Goal: Task Accomplishment & Management: Manage account settings

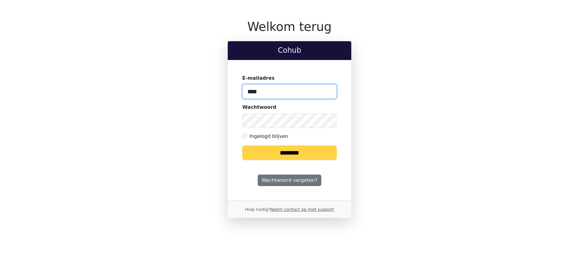
type input "**********"
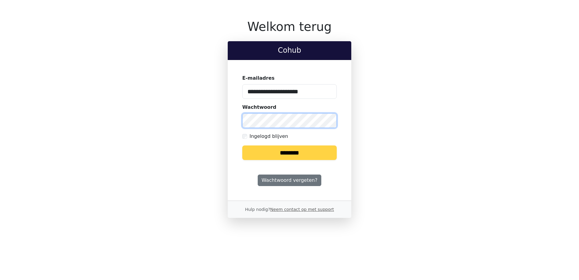
click at [242, 145] on input "********" at bounding box center [289, 152] width 95 height 15
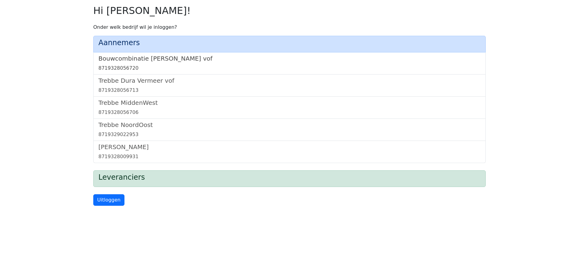
click at [119, 58] on h5 "Bouwcombinatie [PERSON_NAME] vof" at bounding box center [289, 58] width 382 height 7
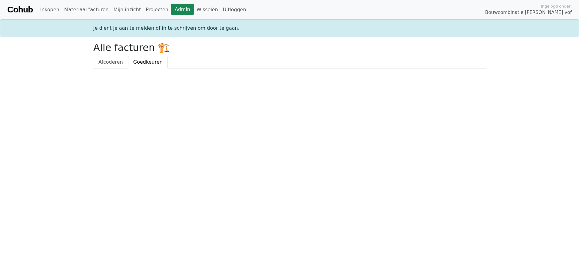
click at [171, 9] on link "Admin" at bounding box center [182, 10] width 23 height 12
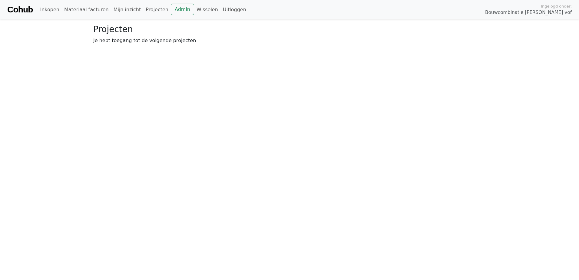
click at [171, 2] on div "Cohub Inkopen Materiaal facturen Mijn inzicht Projecten Admin Wisselen Uitlogge…" at bounding box center [289, 9] width 579 height 19
click at [194, 8] on link "Wisselen" at bounding box center [207, 10] width 26 height 12
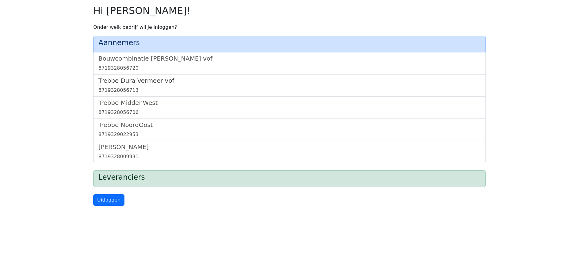
click at [144, 83] on h5 "Trebbe Dura Vermeer vof" at bounding box center [289, 80] width 382 height 7
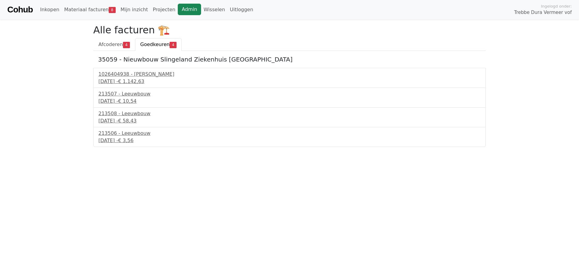
click at [178, 8] on link "Admin" at bounding box center [189, 10] width 23 height 12
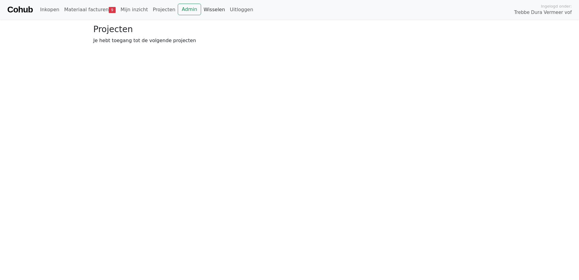
click at [203, 6] on link "Wisselen" at bounding box center [214, 10] width 26 height 12
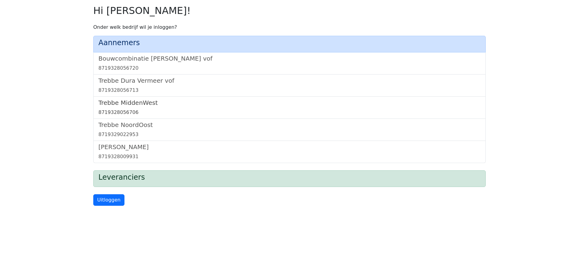
click at [137, 100] on h5 "Trebbe MiddenWest" at bounding box center [289, 102] width 382 height 7
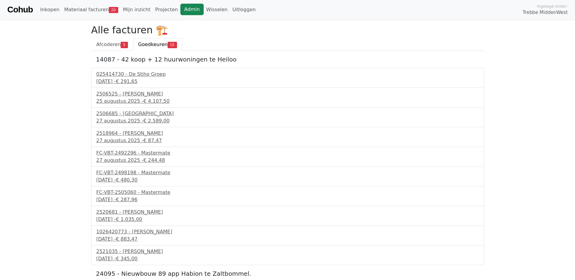
click at [180, 10] on link "Admin" at bounding box center [191, 10] width 23 height 12
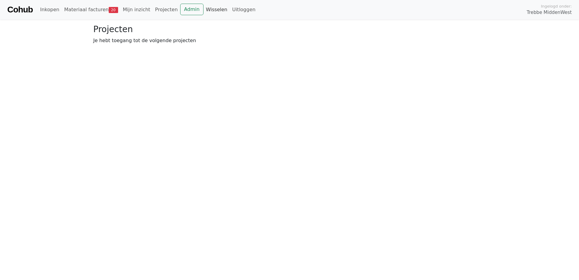
click at [204, 8] on link "Wisselen" at bounding box center [217, 10] width 26 height 12
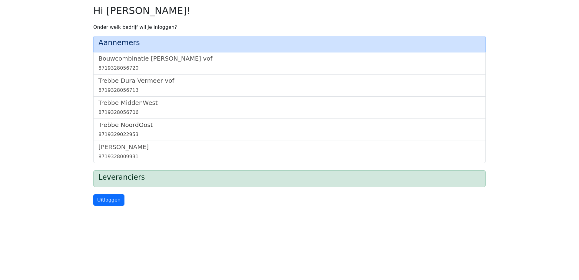
click at [128, 126] on h5 "Trebbe NoordOost" at bounding box center [289, 124] width 382 height 7
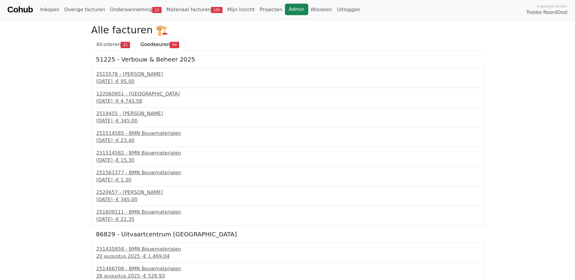
click at [285, 9] on link "Admin" at bounding box center [296, 10] width 23 height 12
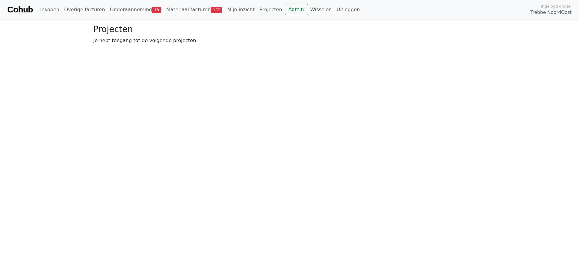
click at [308, 7] on link "Wisselen" at bounding box center [321, 10] width 26 height 12
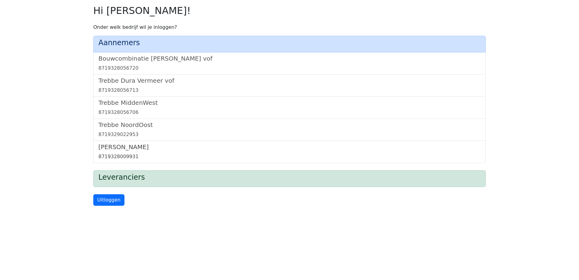
click at [115, 150] on h5 "[PERSON_NAME]" at bounding box center [289, 146] width 382 height 7
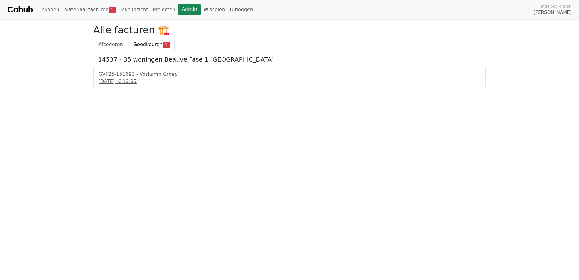
click at [178, 9] on link "Admin" at bounding box center [189, 10] width 23 height 12
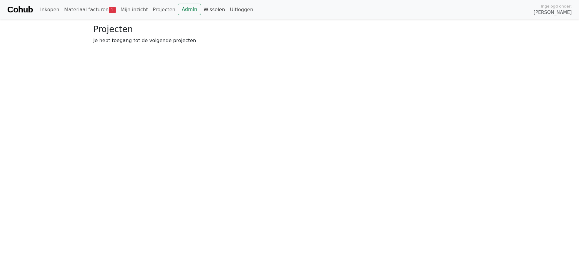
click at [201, 10] on link "Wisselen" at bounding box center [214, 10] width 26 height 12
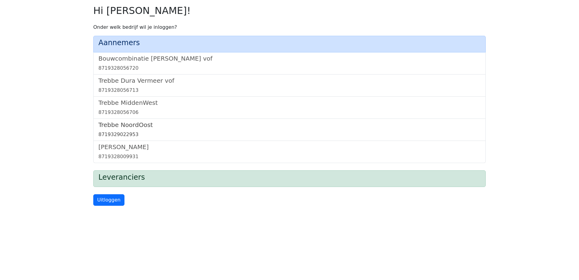
click at [127, 128] on h5 "Trebbe NoordOost" at bounding box center [289, 124] width 382 height 7
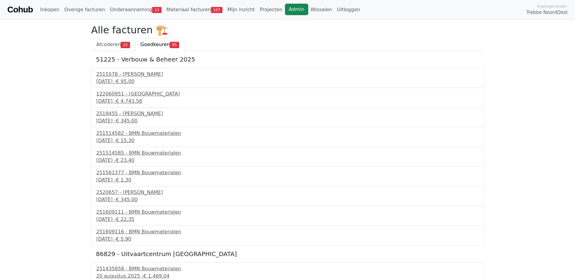
click at [285, 9] on link "Admin" at bounding box center [296, 10] width 23 height 12
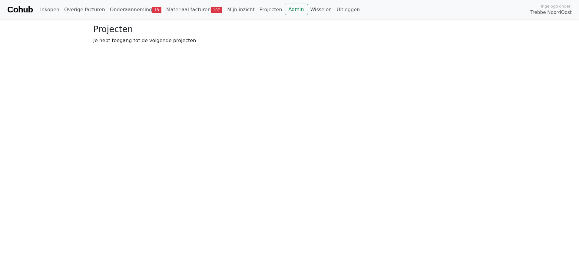
click at [308, 10] on link "Wisselen" at bounding box center [321, 10] width 26 height 12
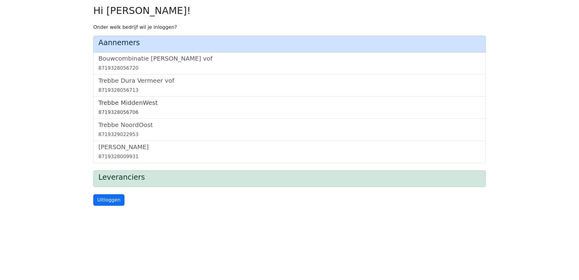
click at [144, 101] on h5 "Trebbe MiddenWest" at bounding box center [289, 102] width 382 height 7
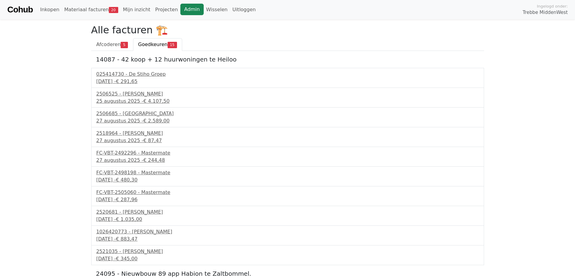
click at [181, 7] on link "Admin" at bounding box center [191, 10] width 23 height 12
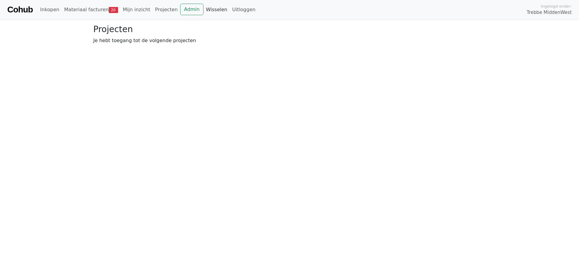
click at [204, 8] on link "Wisselen" at bounding box center [217, 10] width 26 height 12
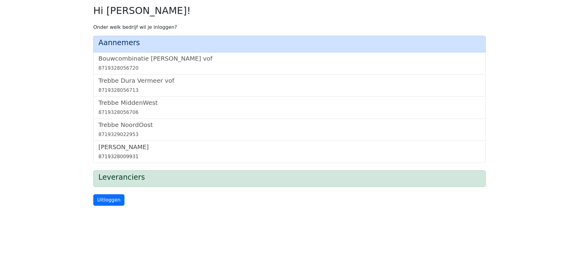
click at [126, 147] on h5 "[PERSON_NAME]" at bounding box center [289, 146] width 382 height 7
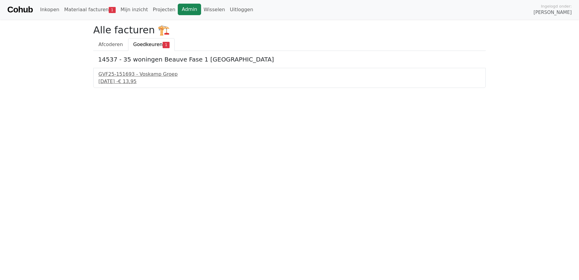
click at [178, 8] on link "Admin" at bounding box center [189, 10] width 23 height 12
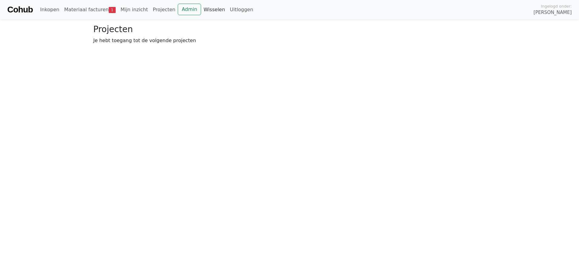
click at [201, 9] on link "Wisselen" at bounding box center [214, 10] width 26 height 12
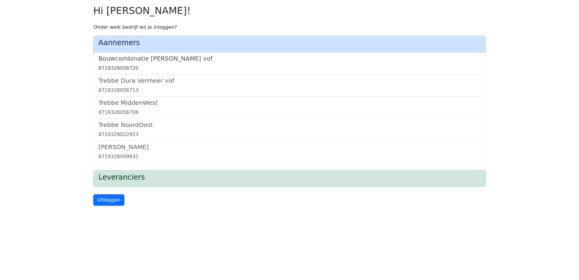
click at [159, 57] on h5 "Bouwcombinatie [PERSON_NAME] vof" at bounding box center [289, 58] width 382 height 7
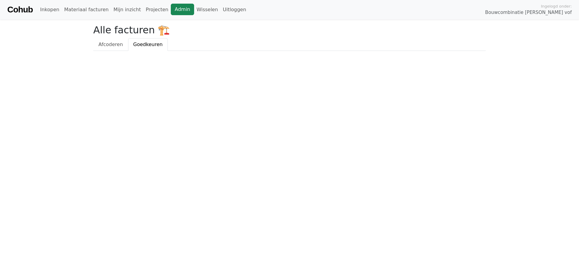
click at [171, 8] on link "Admin" at bounding box center [182, 10] width 23 height 12
click at [194, 11] on link "Wisselen" at bounding box center [207, 10] width 26 height 12
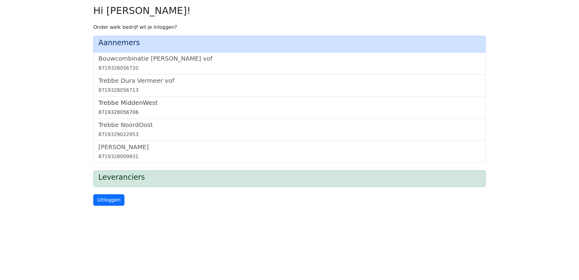
drag, startPoint x: 135, startPoint y: 99, endPoint x: 132, endPoint y: 102, distance: 4.4
click at [135, 99] on h5 "Trebbe MiddenWest" at bounding box center [289, 102] width 382 height 7
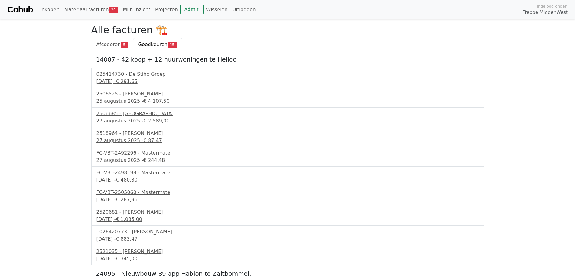
click at [183, 15] on li "Admin" at bounding box center [191, 10] width 23 height 12
click at [183, 12] on link "Admin" at bounding box center [191, 10] width 23 height 12
